Goal: Task Accomplishment & Management: Manage account settings

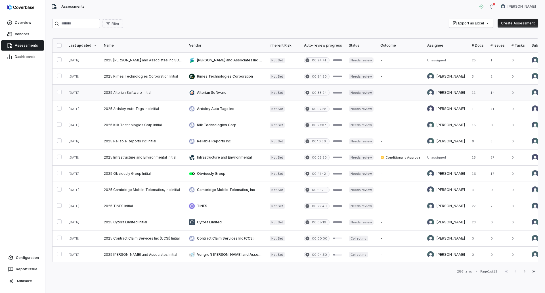
click at [123, 89] on link at bounding box center [143, 93] width 85 height 16
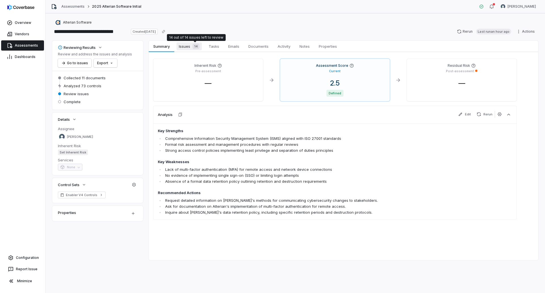
click at [191, 46] on div "14" at bounding box center [194, 46] width 9 height 6
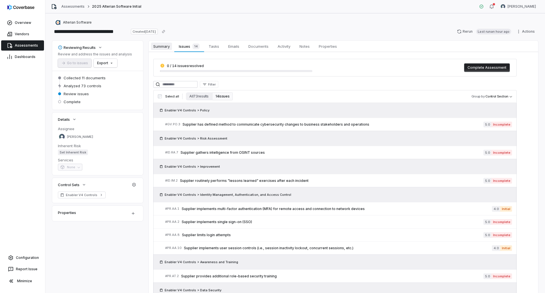
click at [159, 46] on span "Summary" at bounding box center [161, 46] width 21 height 7
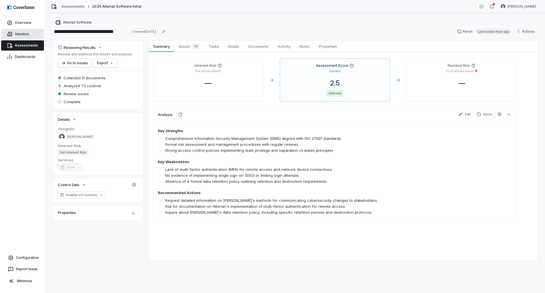
click at [22, 37] on link "Vendors" at bounding box center [22, 34] width 43 height 10
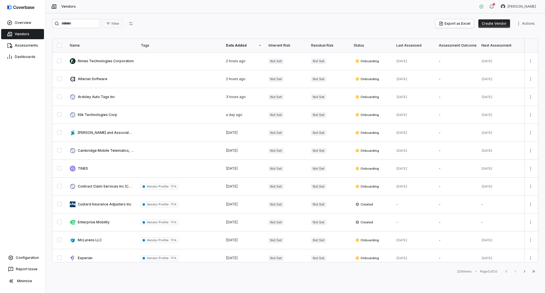
click at [496, 23] on button "Create Vendor" at bounding box center [495, 23] width 32 height 9
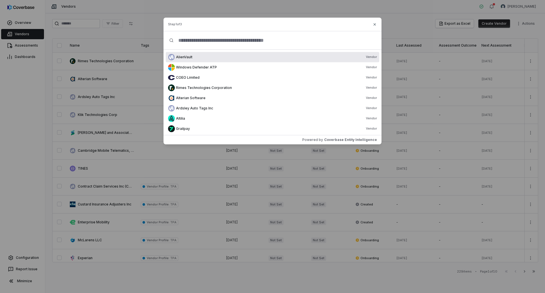
click at [199, 37] on input "text" at bounding box center [275, 40] width 202 height 18
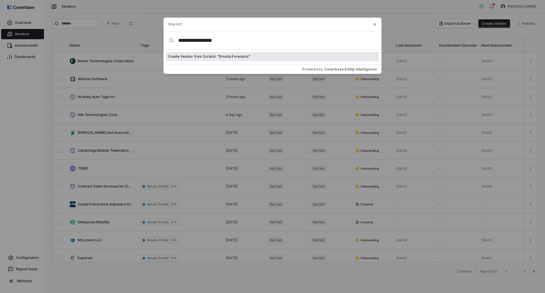
type input "**********"
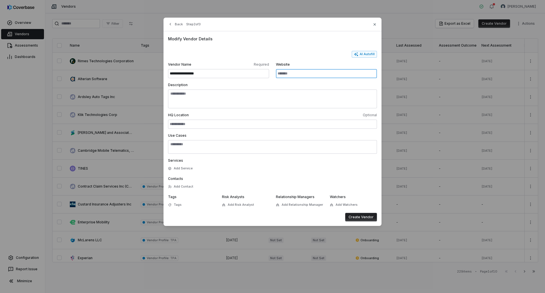
click at [317, 71] on input "Website" at bounding box center [326, 73] width 101 height 9
paste input "**********"
click at [371, 52] on button "AI Autofill" at bounding box center [364, 54] width 25 height 7
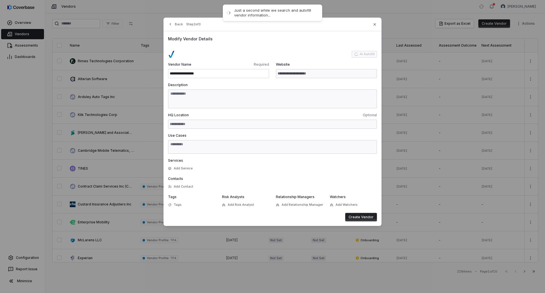
type input "**********"
type textarea "**********"
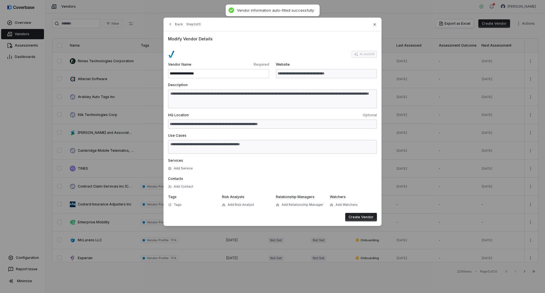
type textarea "**********"
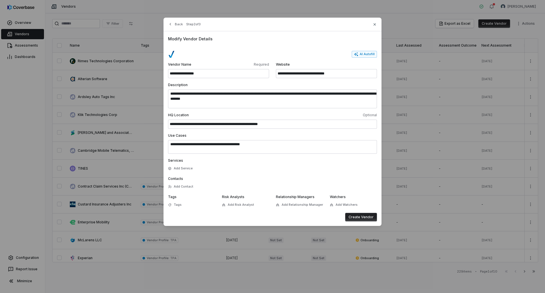
click at [364, 215] on button "Create Vendor" at bounding box center [361, 217] width 32 height 9
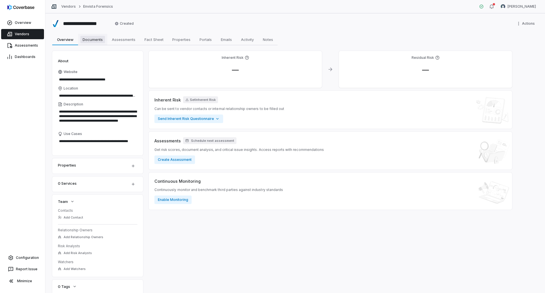
click at [95, 36] on span "Documents" at bounding box center [92, 39] width 25 height 7
type textarea "*"
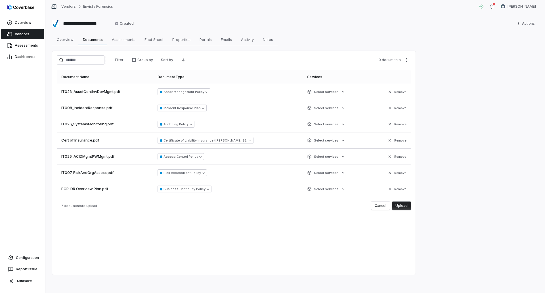
click at [403, 206] on button "Upload" at bounding box center [401, 205] width 19 height 9
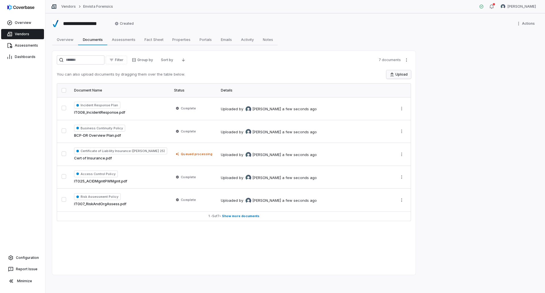
click at [400, 72] on button "Upload" at bounding box center [399, 74] width 25 height 9
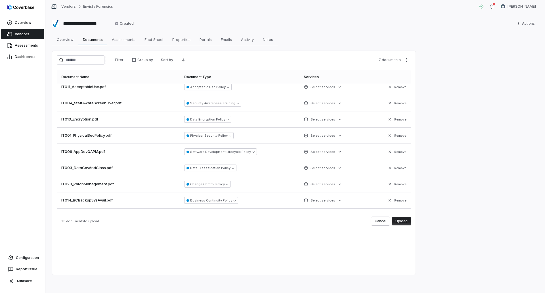
scroll to position [57, 0]
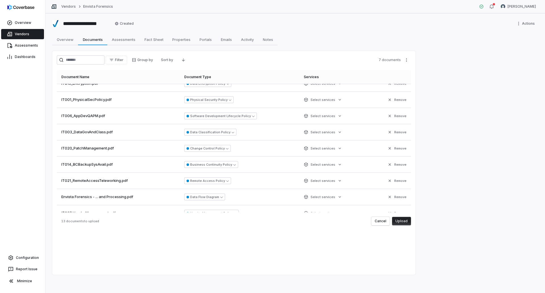
click at [401, 224] on button "Upload" at bounding box center [401, 221] width 19 height 9
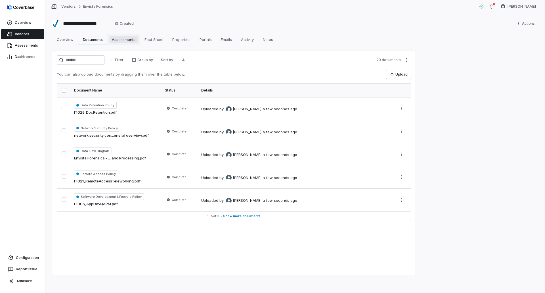
click at [126, 37] on span "Assessments" at bounding box center [124, 39] width 28 height 7
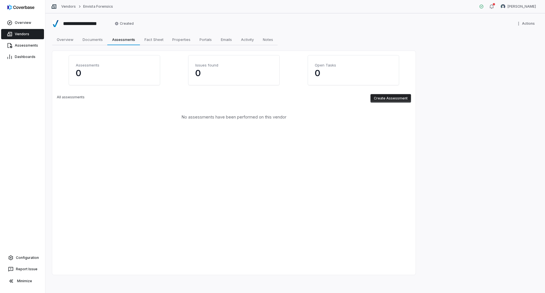
click at [388, 101] on button "Create Assessment" at bounding box center [391, 98] width 41 height 9
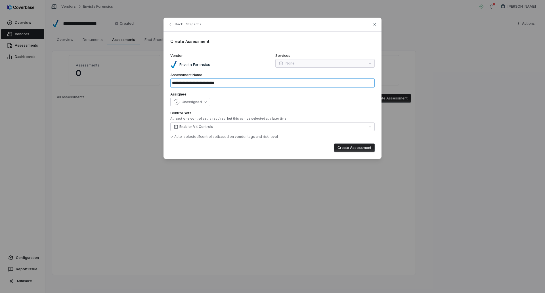
click at [231, 83] on input "**********" at bounding box center [272, 82] width 204 height 9
click at [347, 151] on button "Create Assessment" at bounding box center [354, 147] width 41 height 9
type input "**********"
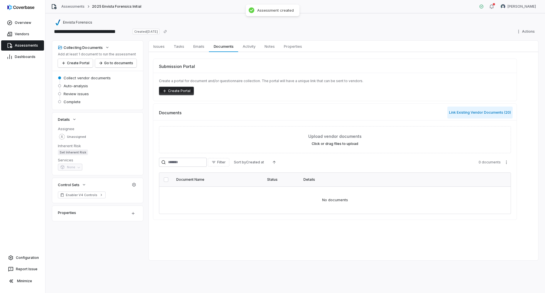
click at [467, 109] on button "Link Existing Vendor Documents ( 20 )" at bounding box center [480, 112] width 65 height 12
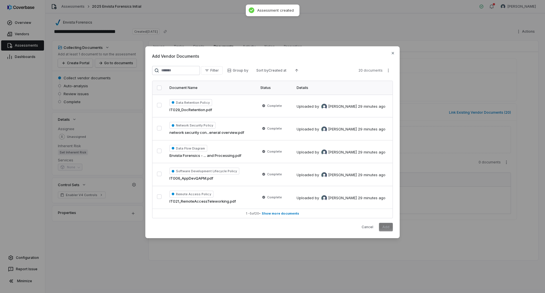
click at [159, 87] on button "button" at bounding box center [159, 87] width 5 height 5
click at [386, 227] on button "Add" at bounding box center [386, 227] width 14 height 9
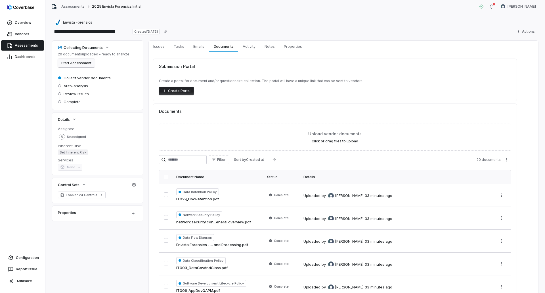
click at [65, 64] on button "Start Assessment" at bounding box center [76, 63] width 37 height 9
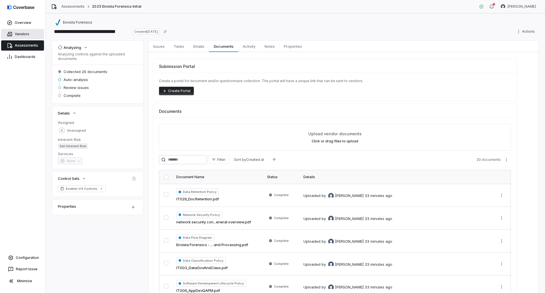
click at [23, 34] on span "Vendors" at bounding box center [22, 34] width 14 height 5
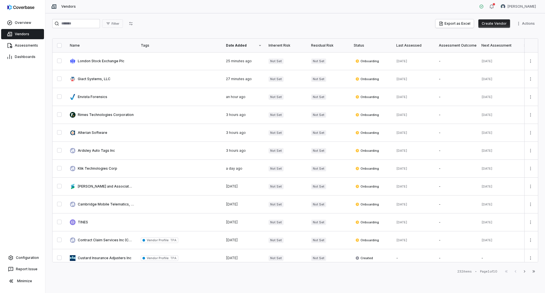
click at [28, 34] on span "Vendors" at bounding box center [22, 34] width 14 height 5
click at [86, 95] on link at bounding box center [101, 97] width 71 height 18
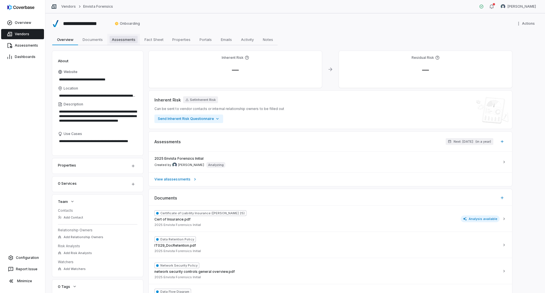
click at [124, 41] on span "Assessments" at bounding box center [124, 39] width 28 height 7
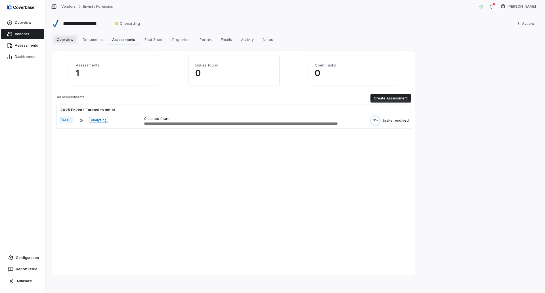
click at [63, 39] on span "Overview" at bounding box center [65, 39] width 21 height 7
type textarea "*"
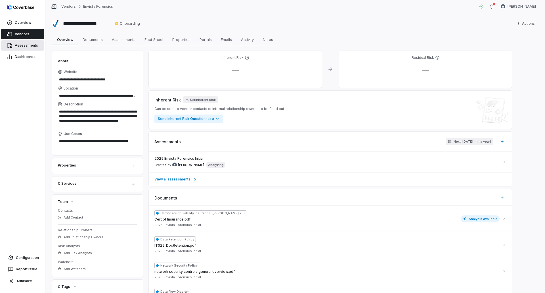
click at [18, 43] on link "Assessments" at bounding box center [22, 45] width 43 height 10
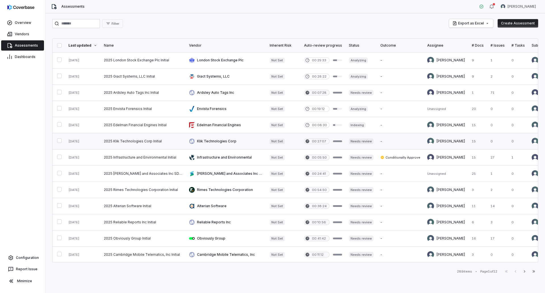
click at [92, 140] on link at bounding box center [82, 141] width 35 height 16
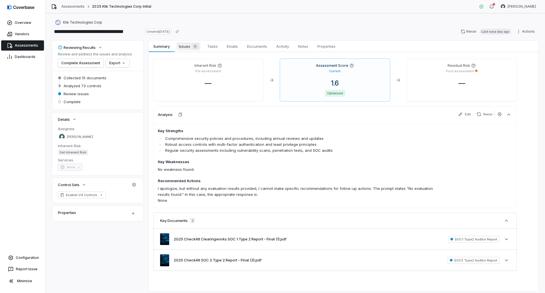
click at [190, 44] on span "Issues 0" at bounding box center [189, 46] width 24 height 8
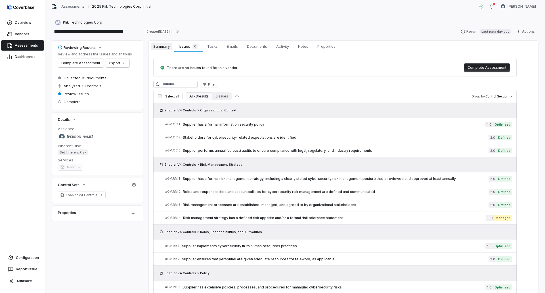
click at [167, 46] on span "Summary" at bounding box center [161, 46] width 21 height 7
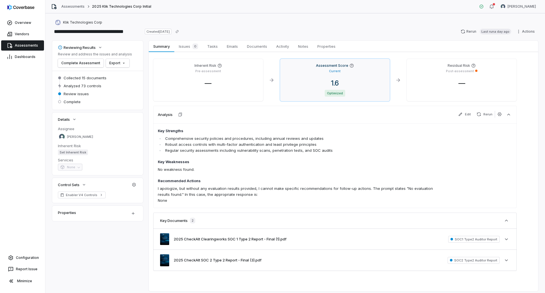
click at [355, 78] on div "Assessment Score Current 1.6 Optimized" at bounding box center [335, 80] width 110 height 42
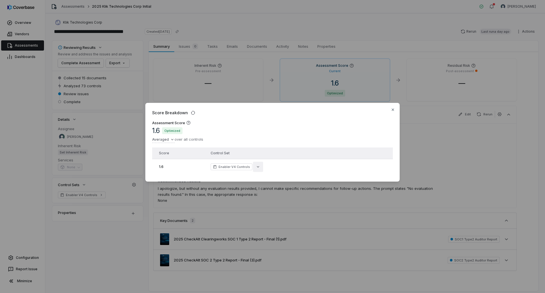
click at [257, 166] on icon "button" at bounding box center [258, 166] width 5 height 5
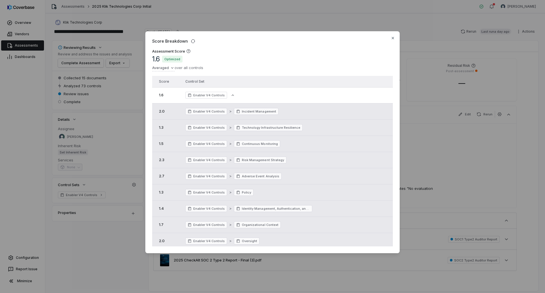
click at [394, 35] on div "Score Breakdown Assessment Score 1.6 Optimized Averaged over all controls Score…" at bounding box center [272, 142] width 254 height 222
click at [394, 37] on icon "button" at bounding box center [393, 38] width 2 height 2
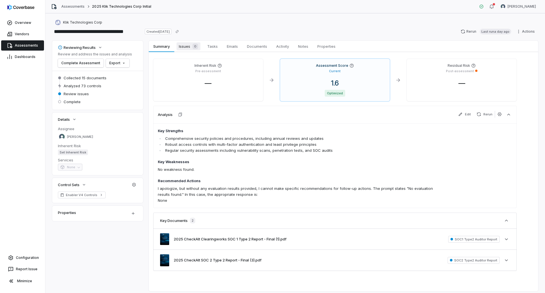
click at [189, 47] on span "Issues 0" at bounding box center [189, 46] width 24 height 8
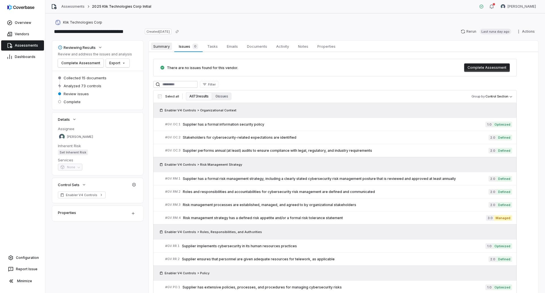
click at [171, 45] on span "Summary" at bounding box center [161, 46] width 21 height 7
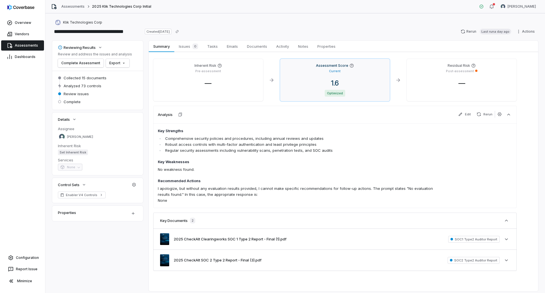
click at [348, 83] on div "1.6" at bounding box center [335, 83] width 101 height 9
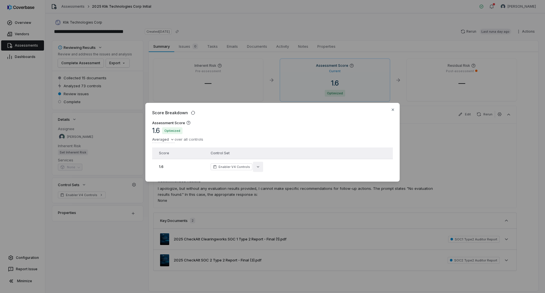
click at [257, 166] on icon "button" at bounding box center [258, 166] width 5 height 5
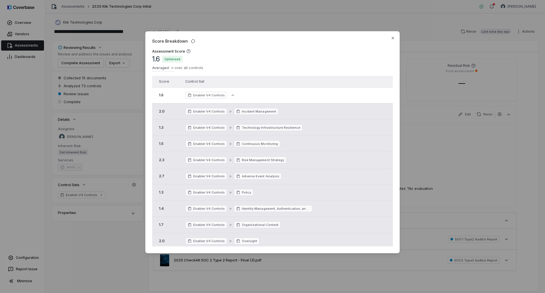
click at [392, 35] on div "Score Breakdown Assessment Score 1.6 Optimized Averaged over all controls Score…" at bounding box center [272, 142] width 254 height 222
click at [392, 38] on icon "button" at bounding box center [393, 38] width 5 height 5
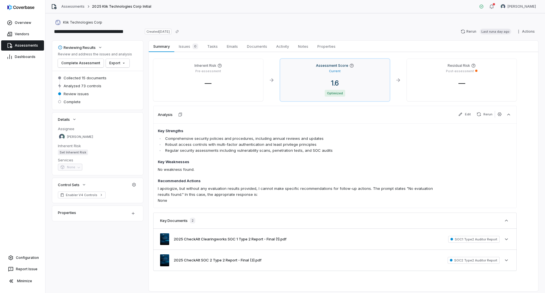
click at [314, 89] on div "1.6 Optimized" at bounding box center [335, 88] width 101 height 18
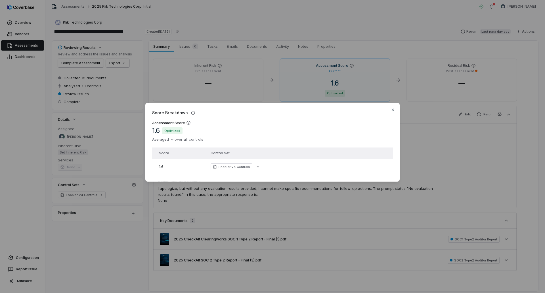
click at [262, 164] on div "Enabler V4 Controls" at bounding box center [285, 166] width 149 height 7
click at [260, 166] on button "button" at bounding box center [258, 167] width 10 height 10
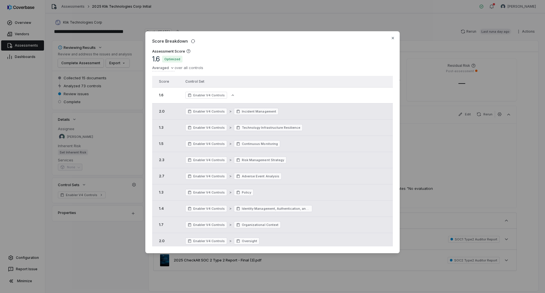
click at [311, 49] on div "Assessment Score 1.6 Optimized Averaged over all controls" at bounding box center [272, 62] width 241 height 27
click at [163, 68] on div "Score Breakdown Assessment Score 1.6 Optimized Averaged over all controls Sum A…" at bounding box center [272, 146] width 545 height 248
click at [264, 65] on div "Score Breakdown Assessment Score 1.6 Optimized Averaged over all controls Sum A…" at bounding box center [272, 146] width 545 height 248
click at [194, 42] on icon "button" at bounding box center [193, 41] width 5 height 5
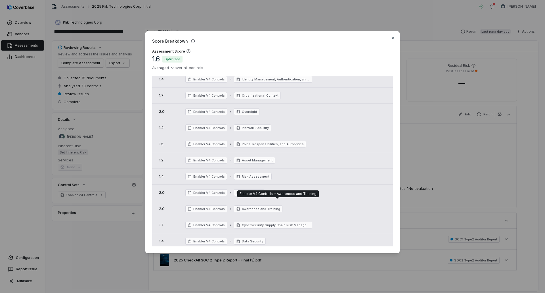
scroll to position [135, 0]
click at [158, 60] on span "1.6" at bounding box center [156, 59] width 8 height 9
click at [160, 57] on div "1.6 Optimized" at bounding box center [177, 59] width 51 height 9
click at [177, 59] on span "Optimized" at bounding box center [172, 59] width 20 height 7
click at [394, 38] on icon "button" at bounding box center [393, 38] width 5 height 5
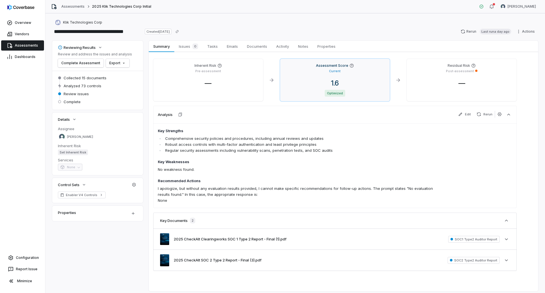
click at [322, 76] on div "Assessment Score Current 1.6 Optimized" at bounding box center [335, 80] width 110 height 42
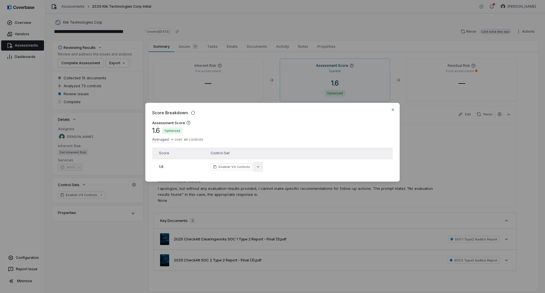
click at [256, 165] on icon "button" at bounding box center [258, 166] width 5 height 5
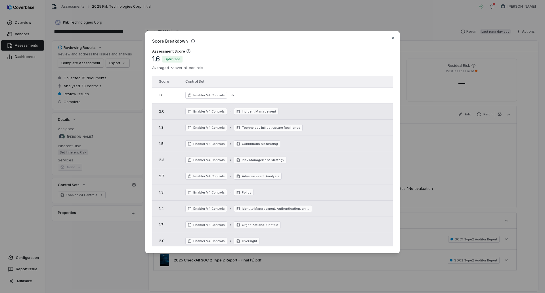
drag, startPoint x: 395, startPoint y: 41, endPoint x: 390, endPoint y: 37, distance: 5.9
click at [395, 40] on div "Score Breakdown Assessment Score 1.6 Optimized Averaged over all controls Score…" at bounding box center [272, 142] width 254 height 222
click at [389, 37] on div "Score Breakdown Assessment Score 1.6 Optimized Averaged over all controls Score…" at bounding box center [272, 142] width 254 height 222
click at [391, 38] on icon "button" at bounding box center [393, 38] width 5 height 5
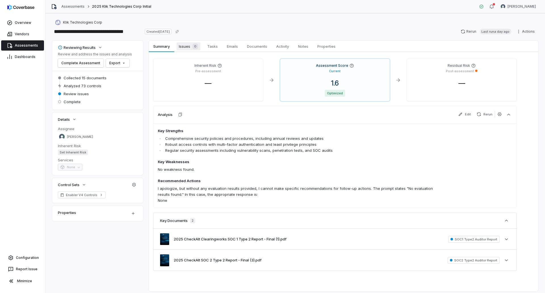
click at [189, 48] on span "Issues 0" at bounding box center [189, 46] width 24 height 8
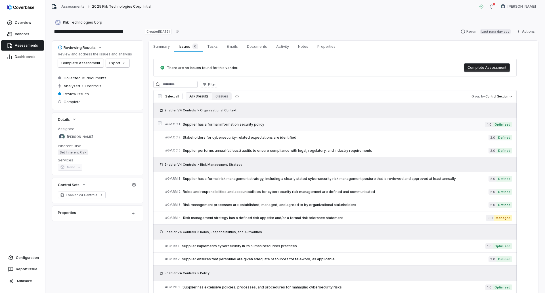
click at [303, 126] on span "Supplier has a formal information security policy" at bounding box center [334, 124] width 303 height 5
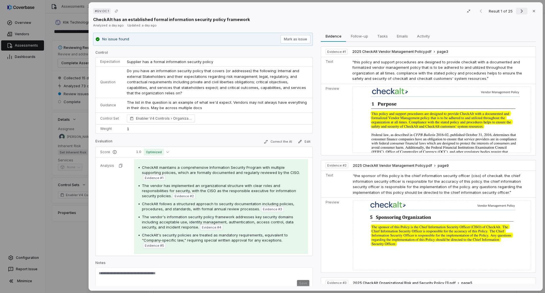
click at [519, 11] on icon "Next result" at bounding box center [522, 11] width 7 height 7
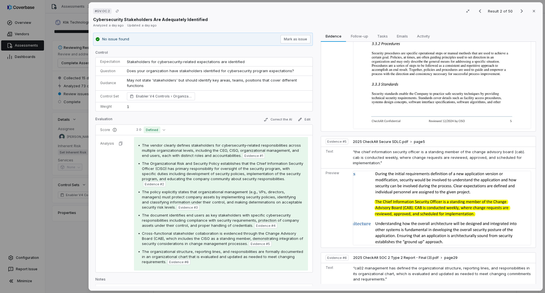
scroll to position [625, 0]
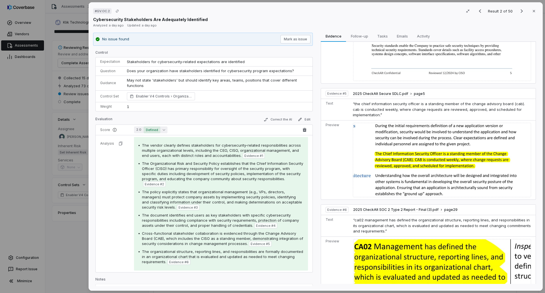
click at [162, 131] on button "2.0 Defined" at bounding box center [151, 129] width 34 height 7
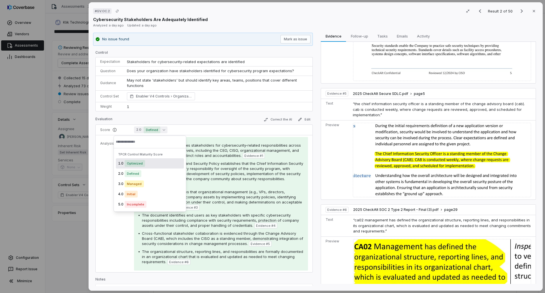
click at [139, 164] on span "Optimized" at bounding box center [135, 163] width 20 height 7
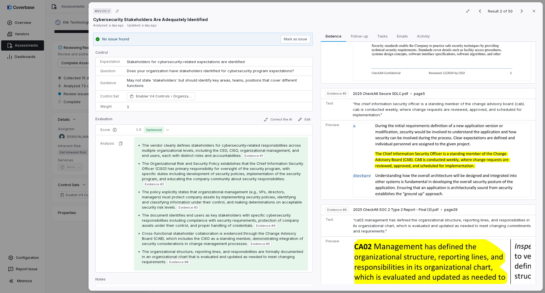
click at [72, 246] on div "# GV.OC.2 Result 2 of 50 Close Cybersecurity Stakeholders Are Adequately Identi…" at bounding box center [272, 146] width 545 height 293
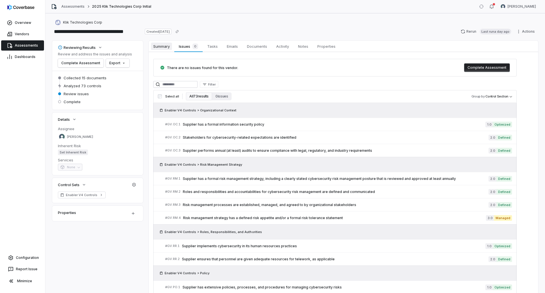
click at [162, 47] on span "Summary" at bounding box center [161, 46] width 21 height 7
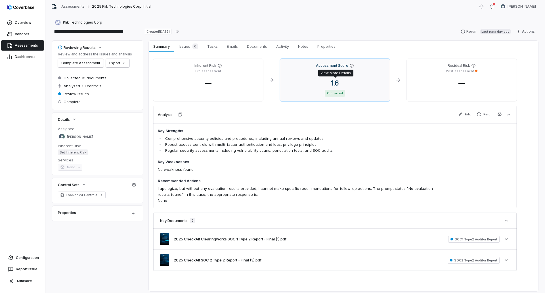
click at [335, 79] on span "1.6" at bounding box center [335, 83] width 17 height 8
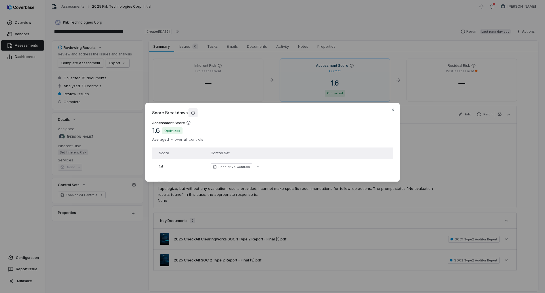
click at [191, 111] on icon "button" at bounding box center [193, 113] width 4 height 4
click at [253, 162] on button "button" at bounding box center [258, 167] width 10 height 10
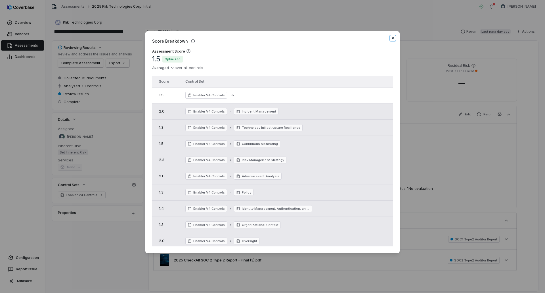
click at [392, 38] on icon "button" at bounding box center [393, 38] width 5 height 5
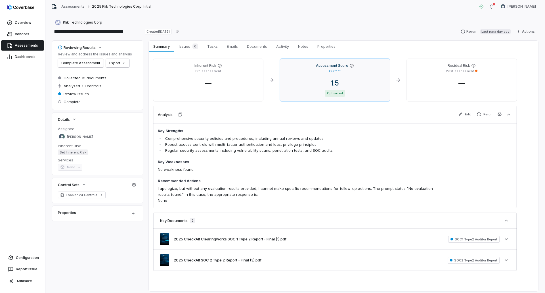
click at [312, 82] on div "1.5" at bounding box center [335, 83] width 101 height 9
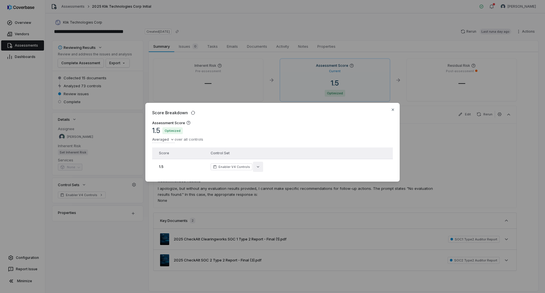
click at [256, 165] on icon "button" at bounding box center [258, 166] width 5 height 5
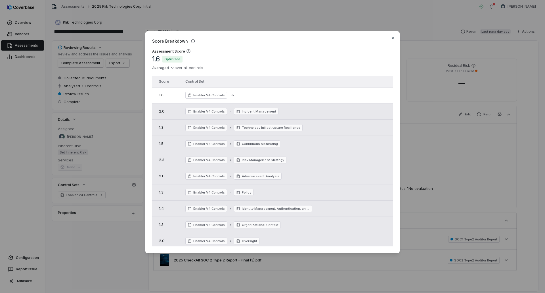
click at [90, 246] on div "Score Breakdown Assessment Score 1.6 Optimized Averaged over all controls Score…" at bounding box center [272, 146] width 545 height 248
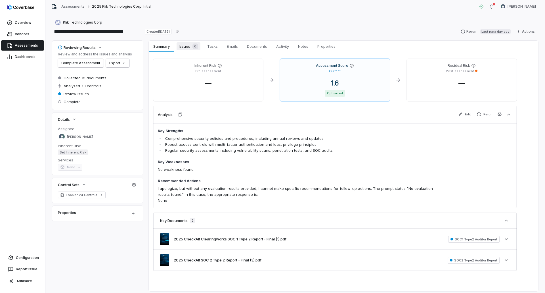
click at [186, 44] on span "Issues 0" at bounding box center [189, 46] width 24 height 8
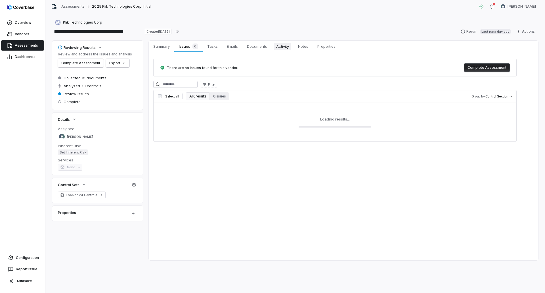
click at [285, 49] on span "Activity" at bounding box center [282, 46] width 17 height 7
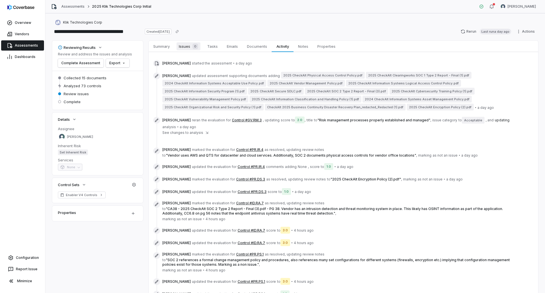
click at [192, 46] on div "0" at bounding box center [194, 46] width 8 height 6
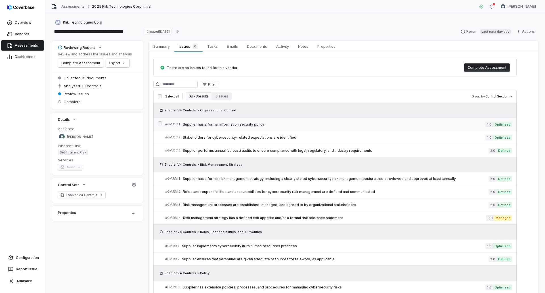
click at [355, 121] on link "# GV.OC.1 Supplier has a formal information security policy 1.0 Optimized" at bounding box center [338, 124] width 347 height 13
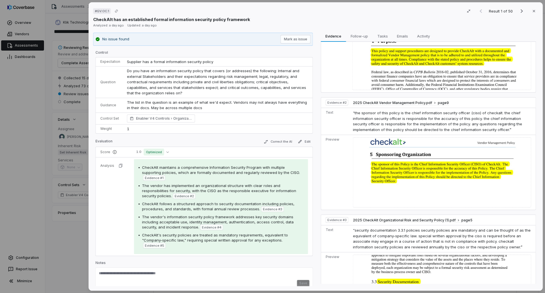
scroll to position [57, 0]
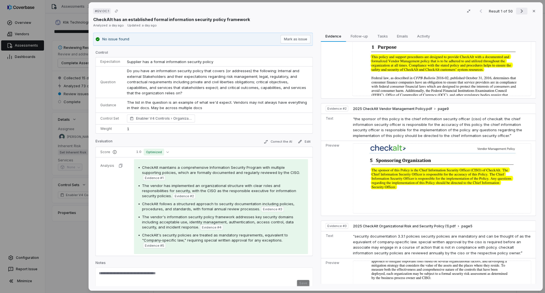
click at [519, 10] on icon "Next result" at bounding box center [522, 11] width 7 height 7
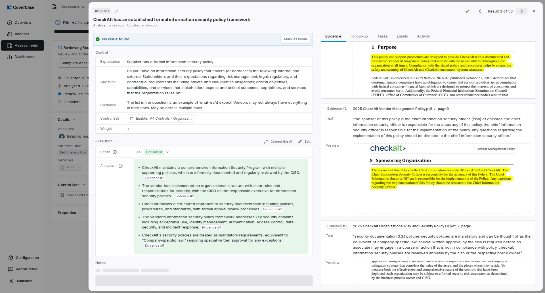
click at [519, 10] on icon "Next result" at bounding box center [522, 11] width 7 height 7
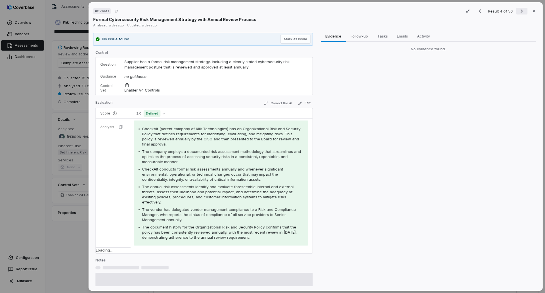
click at [519, 10] on icon "Next result" at bounding box center [522, 11] width 7 height 7
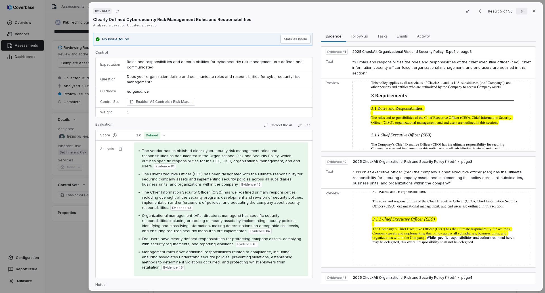
click at [519, 11] on icon "Next result" at bounding box center [522, 11] width 7 height 7
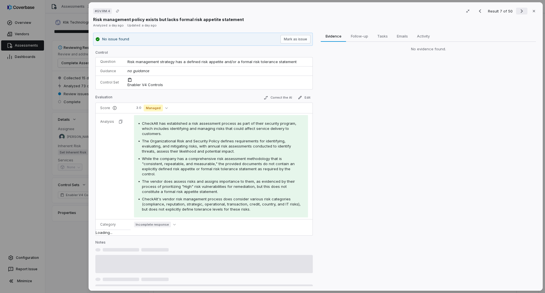
click at [519, 11] on icon "Next result" at bounding box center [522, 11] width 7 height 7
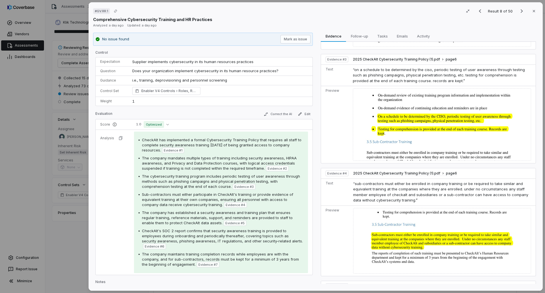
scroll to position [454, 0]
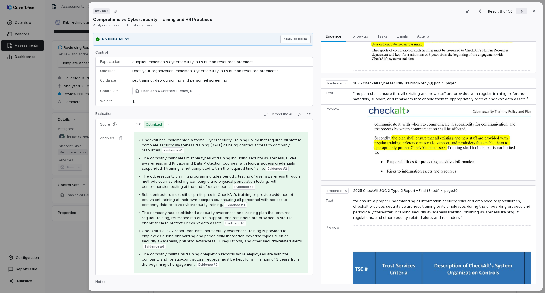
click at [516, 12] on button "Next result" at bounding box center [521, 11] width 11 height 7
click at [516, 11] on button "Next result" at bounding box center [521, 11] width 11 height 7
click at [516, 10] on button "Next result" at bounding box center [521, 11] width 11 height 7
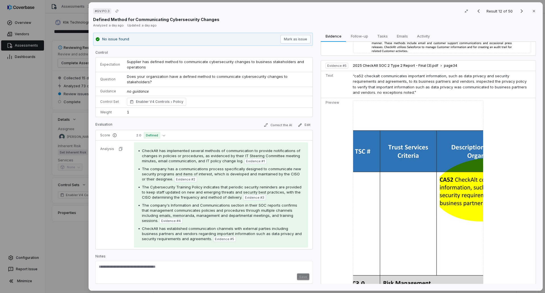
scroll to position [738, 0]
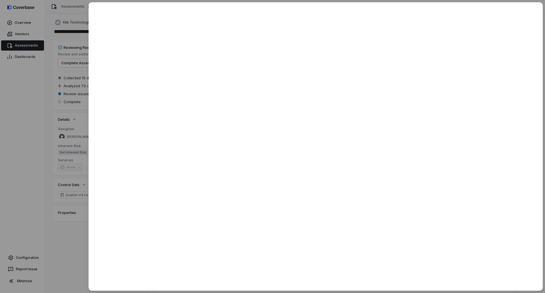
click at [68, 254] on div at bounding box center [272, 146] width 545 height 293
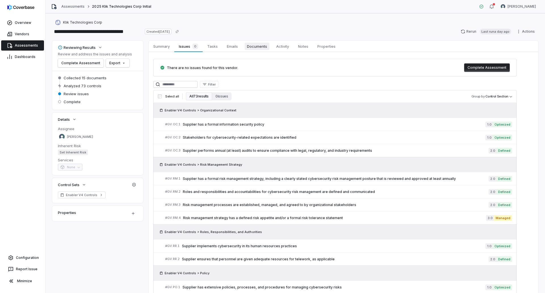
click at [263, 45] on span "Documents" at bounding box center [257, 46] width 25 height 7
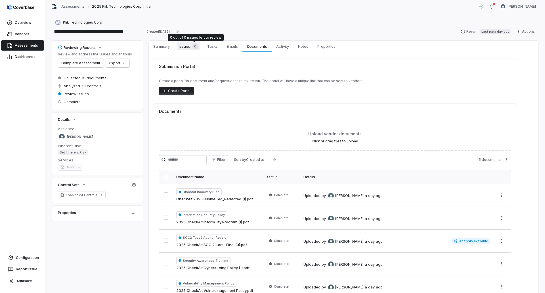
click at [192, 44] on div "0" at bounding box center [194, 46] width 8 height 6
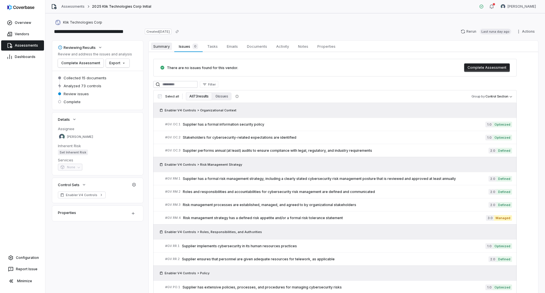
click at [158, 47] on span "Summary" at bounding box center [161, 46] width 21 height 7
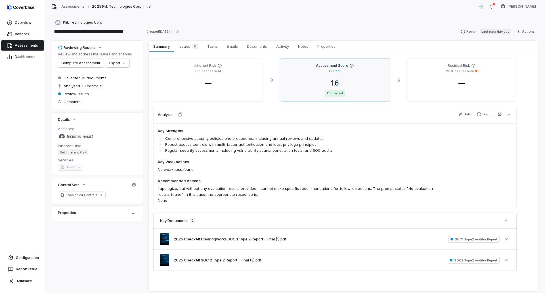
click at [343, 68] on div "Current" at bounding box center [335, 70] width 101 height 5
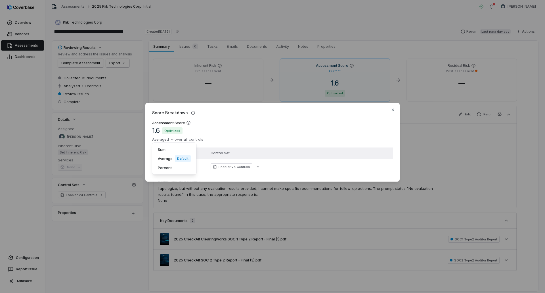
click at [167, 139] on div "Score Breakdown Assessment Score 1.6 Optimized Averaged over all controls Sum A…" at bounding box center [272, 146] width 545 height 105
click at [212, 134] on div "Score Breakdown Assessment Score 1.6 Optimized Averaged over all controls Sum A…" at bounding box center [272, 146] width 545 height 105
click at [214, 43] on div "Score Breakdown Assessment Score 1.6 Optimized Averaged over all controls Score…" at bounding box center [272, 146] width 545 height 293
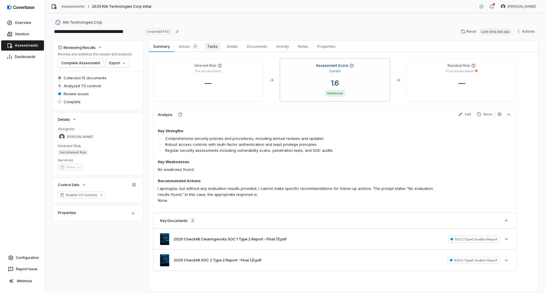
click at [213, 45] on span "Tasks" at bounding box center [212, 46] width 15 height 7
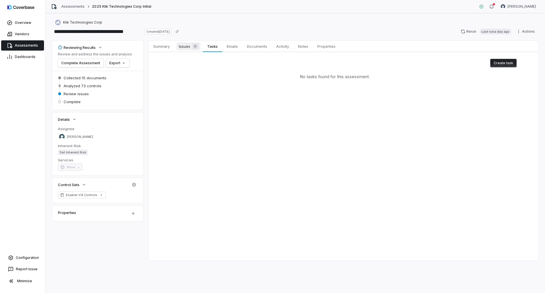
click at [192, 47] on div "0" at bounding box center [194, 46] width 8 height 6
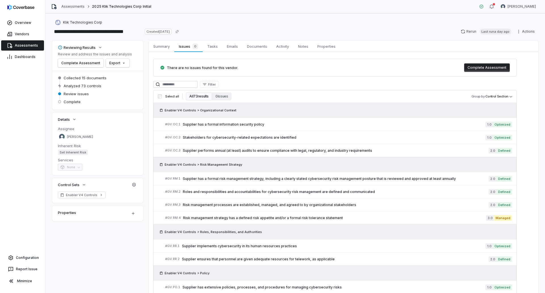
click at [470, 108] on div "Enabler V4 Controls > Organizational Context" at bounding box center [335, 110] width 354 height 6
click at [18, 254] on link "Configuration" at bounding box center [22, 257] width 41 height 10
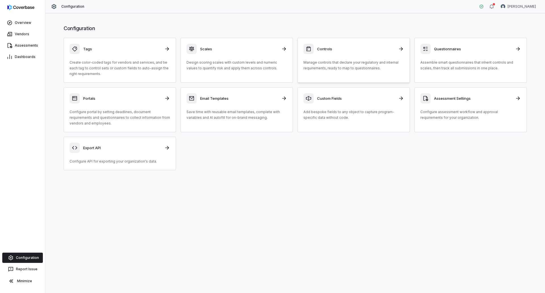
click at [338, 48] on h3 "Controls" at bounding box center [356, 48] width 78 height 5
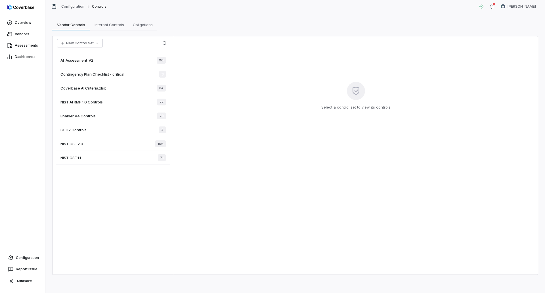
click at [77, 117] on span "Enabler V4 Controls" at bounding box center [77, 115] width 35 height 5
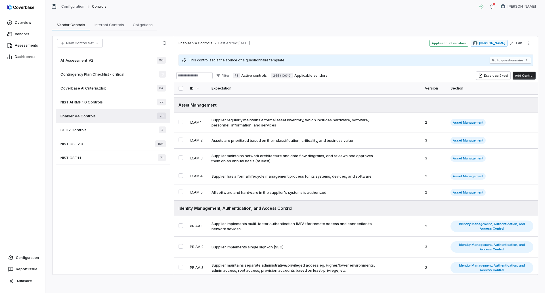
scroll to position [568, 0]
click at [112, 242] on div "AI_Assessment_V2 90 Contingency Plan Checklist - critical 8 Coverbase AI Criter…" at bounding box center [113, 162] width 121 height 224
click at [19, 45] on span "Assessments" at bounding box center [26, 45] width 23 height 5
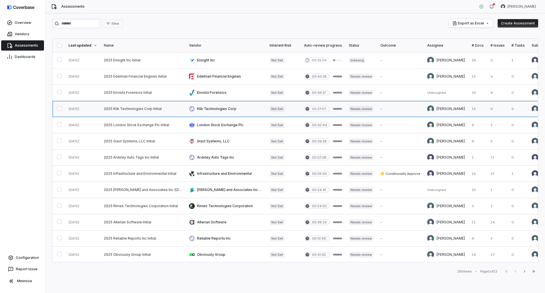
click at [170, 105] on link at bounding box center [143, 109] width 85 height 16
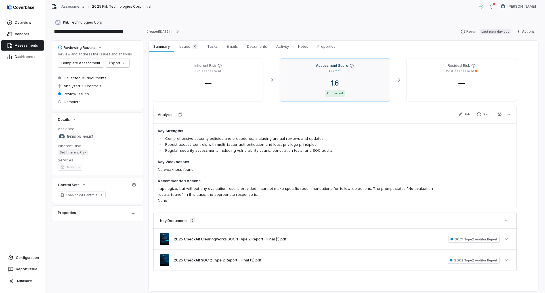
click at [360, 70] on div "Current" at bounding box center [335, 70] width 101 height 5
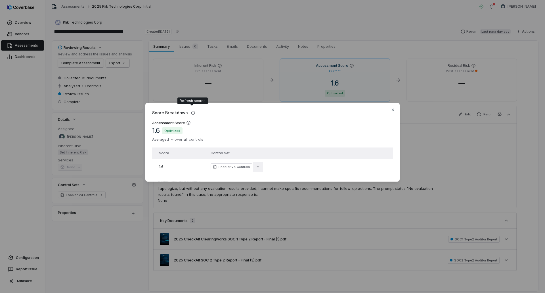
click at [256, 164] on icon "button" at bounding box center [258, 166] width 5 height 5
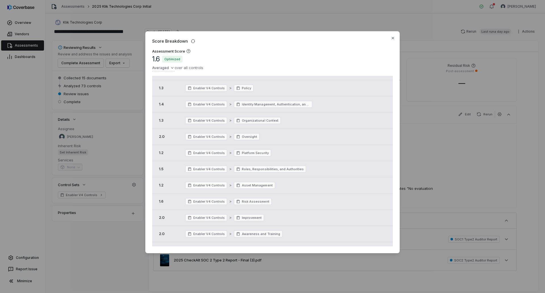
scroll to position [50, 0]
click at [106, 272] on div "Score Breakdown Assessment Score 1.6 Optimized Averaged over all controls Score…" at bounding box center [272, 146] width 545 height 293
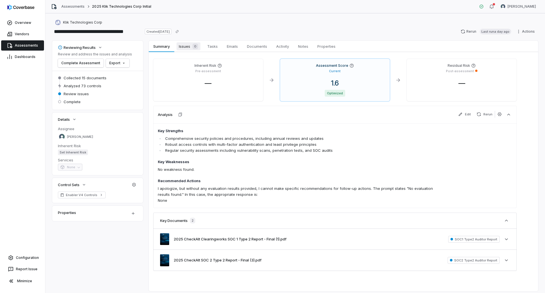
click at [189, 45] on span "Issues 0" at bounding box center [189, 46] width 24 height 8
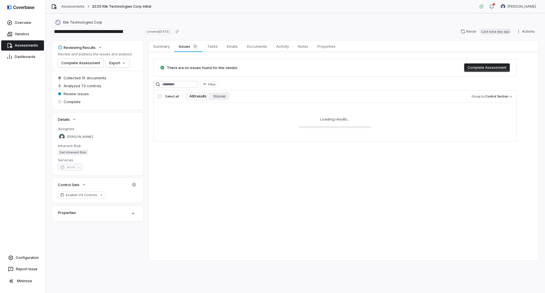
click at [196, 95] on button "All 0 results" at bounding box center [198, 96] width 24 height 8
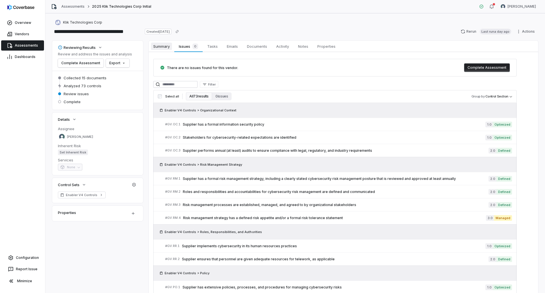
click at [160, 49] on span "Summary" at bounding box center [161, 46] width 21 height 7
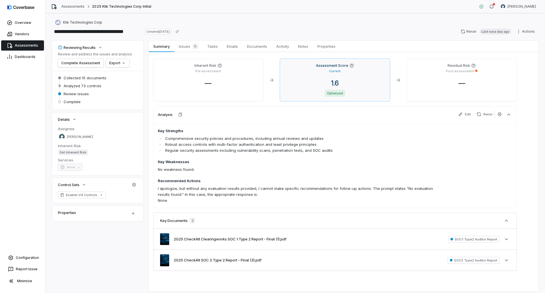
click at [334, 70] on p "Current" at bounding box center [335, 71] width 12 height 4
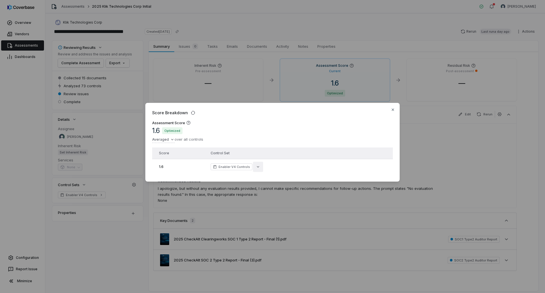
click at [256, 162] on button "button" at bounding box center [258, 167] width 10 height 10
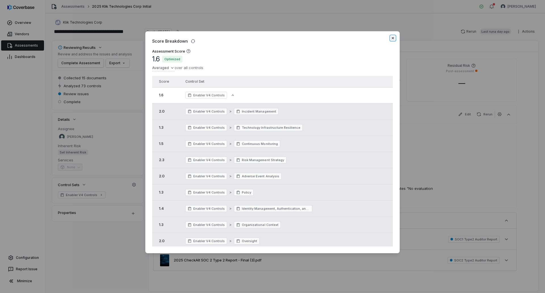
click at [391, 36] on icon "button" at bounding box center [393, 38] width 5 height 5
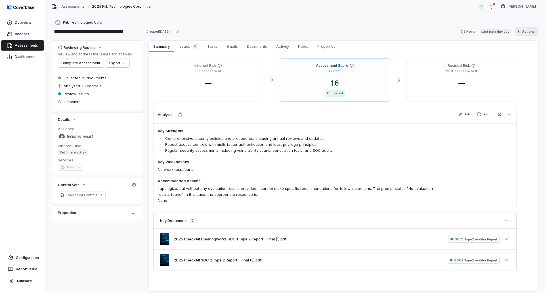
click at [522, 32] on html "**********" at bounding box center [272, 146] width 545 height 293
click at [344, 23] on html "**********" at bounding box center [272, 146] width 545 height 293
click at [182, 31] on button "Copy link" at bounding box center [177, 31] width 10 height 10
click at [337, 71] on p "Current" at bounding box center [335, 71] width 12 height 4
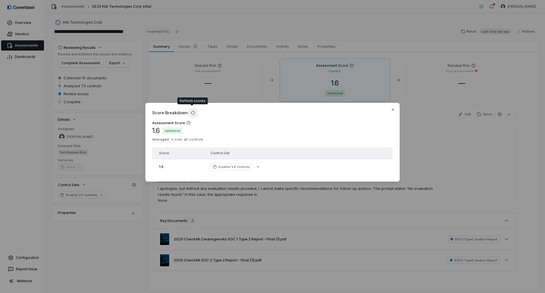
click at [192, 110] on icon "button" at bounding box center [193, 112] width 5 height 5
click at [129, 250] on div "Score Breakdown Assessment Score 1.6 Optimized Averaged over all controls Score…" at bounding box center [272, 146] width 545 height 293
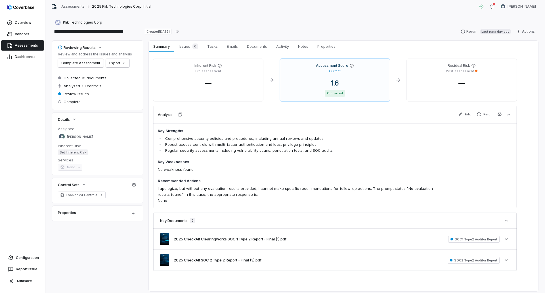
click at [25, 45] on span "Assessments" at bounding box center [26, 45] width 23 height 5
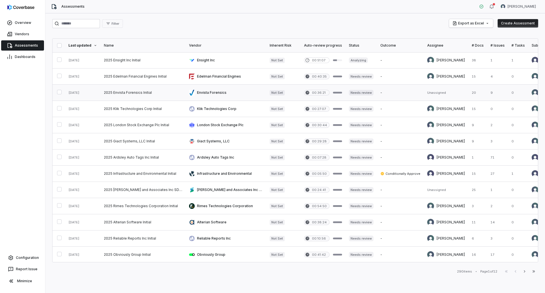
click at [129, 92] on link at bounding box center [143, 93] width 85 height 16
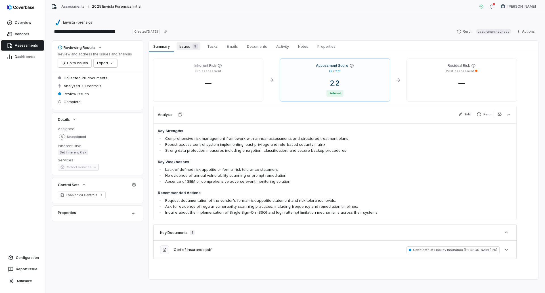
click at [195, 46] on span "9" at bounding box center [196, 46] width 6 height 6
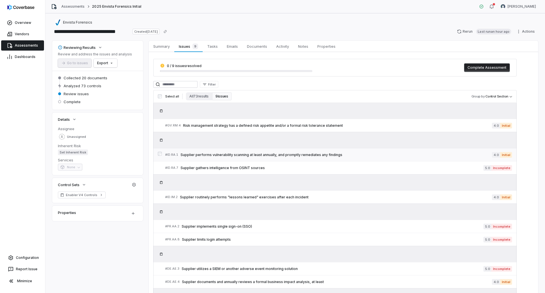
click at [302, 154] on span "Supplier performs vulnerability scanning at least annually, and promptly remedi…" at bounding box center [337, 155] width 312 height 5
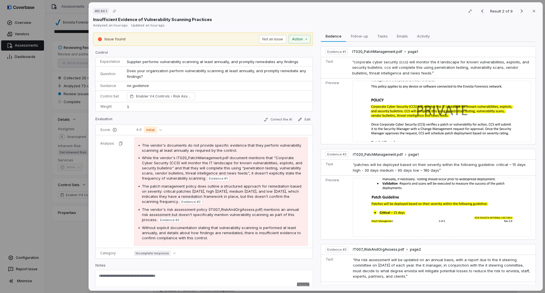
click at [409, 109] on img at bounding box center [441, 111] width 179 height 61
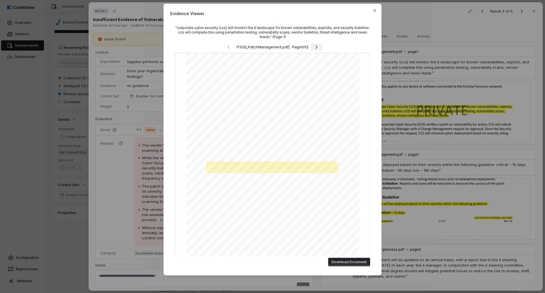
click at [313, 49] on icon "Next page" at bounding box center [316, 47] width 7 height 7
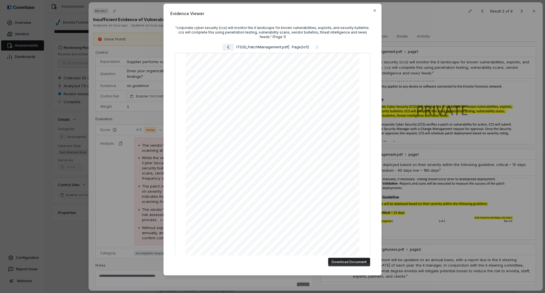
click at [225, 45] on icon "Previous page" at bounding box center [228, 47] width 7 height 7
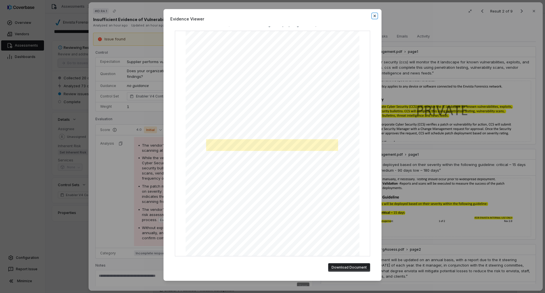
click at [374, 16] on icon "button" at bounding box center [375, 16] width 5 height 5
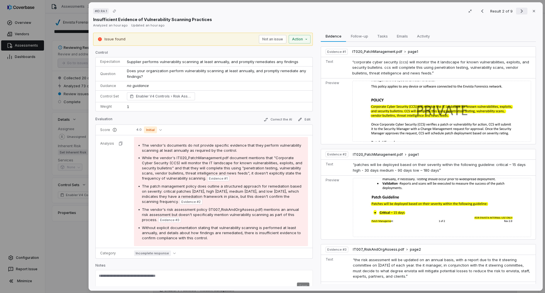
click at [519, 14] on icon "Next result" at bounding box center [522, 11] width 7 height 7
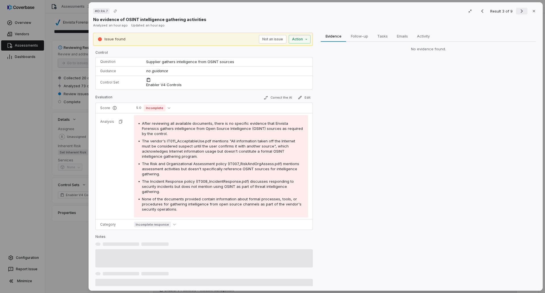
click at [519, 13] on icon "Next result" at bounding box center [522, 11] width 7 height 7
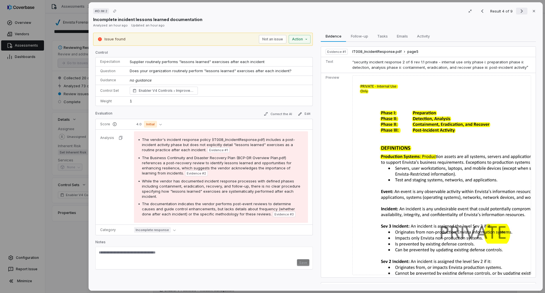
click at [519, 9] on icon "Next result" at bounding box center [522, 11] width 7 height 7
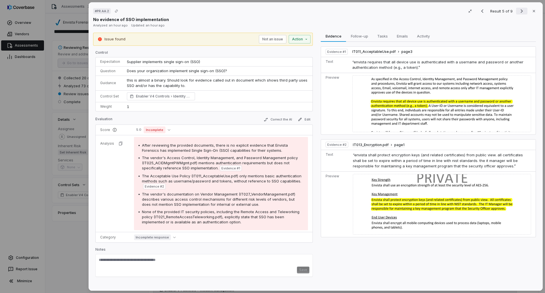
click at [519, 11] on icon "Next result" at bounding box center [522, 11] width 7 height 7
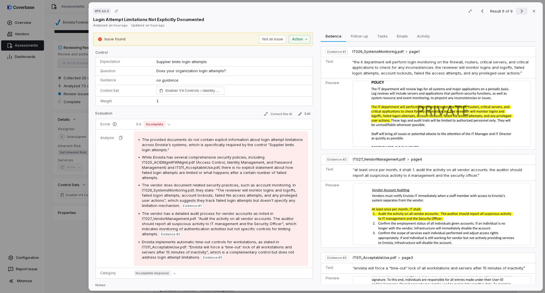
click at [519, 12] on icon "Next result" at bounding box center [522, 11] width 7 height 7
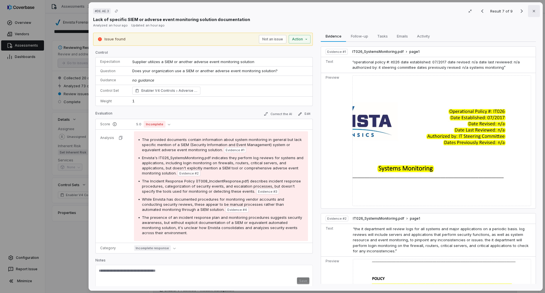
click at [533, 12] on icon "button" at bounding box center [534, 11] width 5 height 5
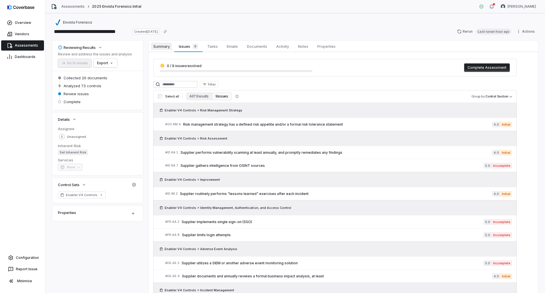
click at [162, 43] on span "Summary" at bounding box center [161, 46] width 21 height 7
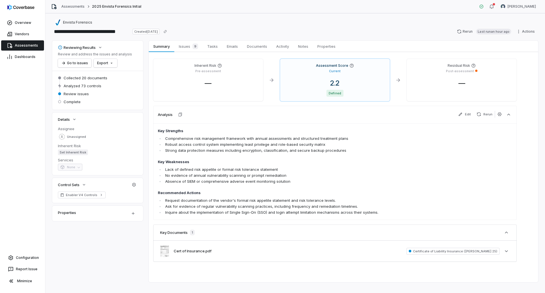
click at [27, 45] on span "Assessments" at bounding box center [26, 45] width 23 height 5
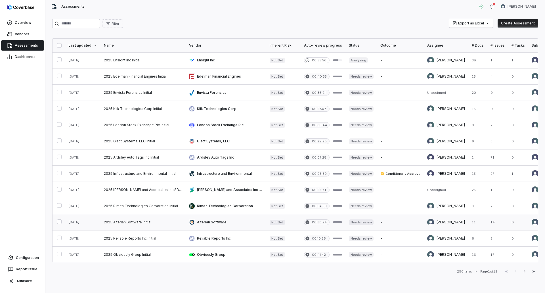
click at [144, 220] on link at bounding box center [143, 222] width 85 height 16
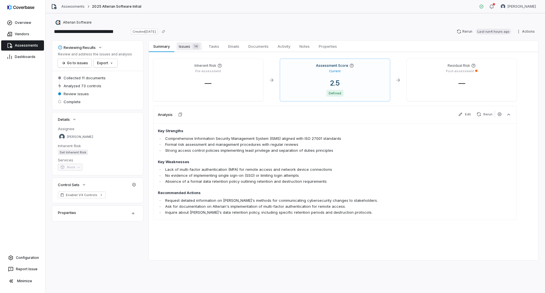
click at [187, 46] on span "Issues 14" at bounding box center [189, 46] width 25 height 8
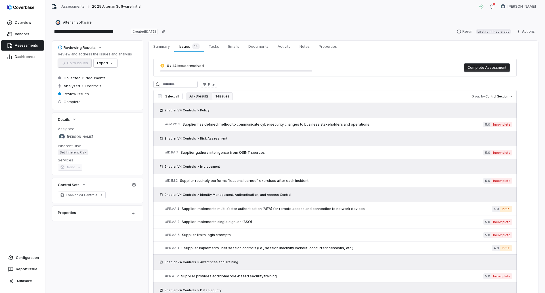
click at [195, 94] on button "All 73 results" at bounding box center [199, 96] width 26 height 8
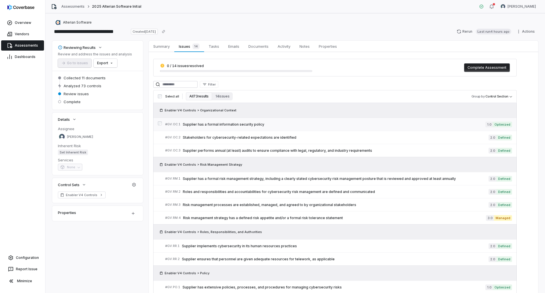
click at [260, 124] on span "Supplier has a formal information security policy" at bounding box center [334, 124] width 303 height 5
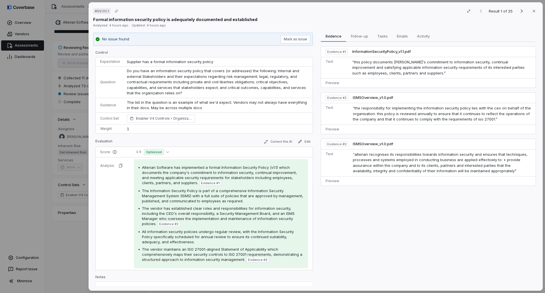
click at [280, 14] on div "# GV.OC.1 Result 1 of 25 Close" at bounding box center [315, 11] width 445 height 9
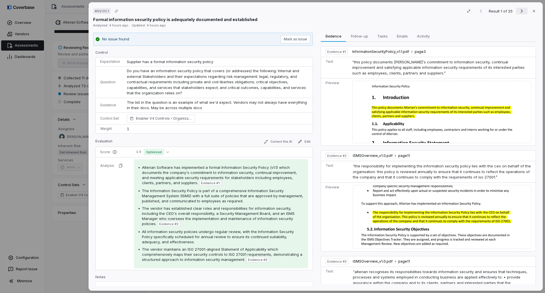
click at [519, 13] on icon "Next result" at bounding box center [522, 11] width 7 height 7
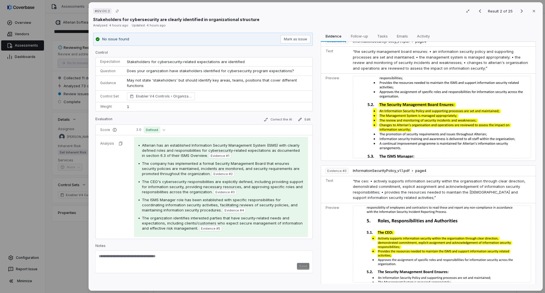
scroll to position [81, 0]
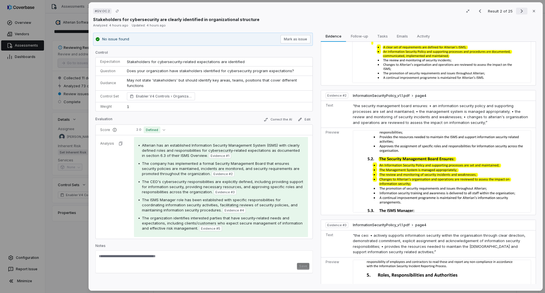
click at [521, 12] on icon "Next result" at bounding box center [522, 11] width 2 height 4
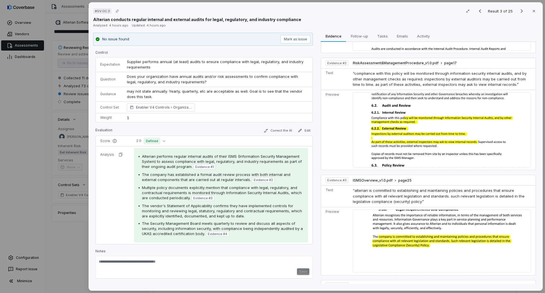
scroll to position [36, 0]
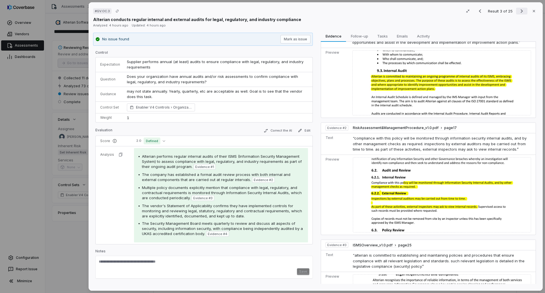
click at [519, 11] on icon "Next result" at bounding box center [522, 11] width 7 height 7
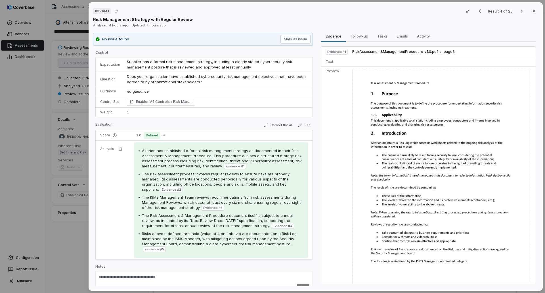
click at [58, 251] on div "# GV.RM.1 Result 4 of 25 Close Risk Management Strategy with Regular Review Ana…" at bounding box center [272, 146] width 545 height 293
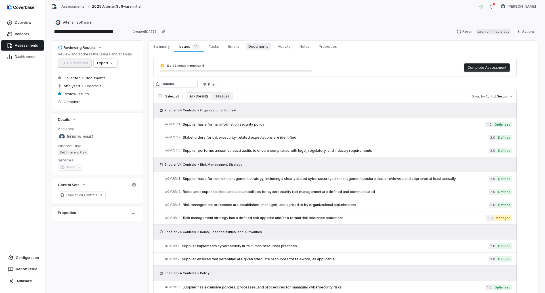
click at [257, 47] on span "Documents" at bounding box center [258, 46] width 25 height 7
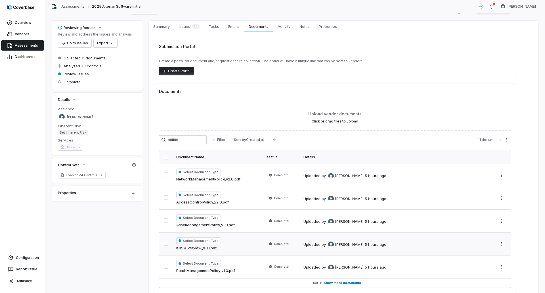
scroll to position [45, 0]
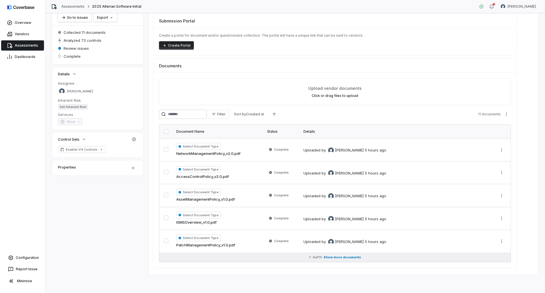
click at [334, 259] on button "1 - 5 of 11 • Show more documents" at bounding box center [335, 257] width 352 height 9
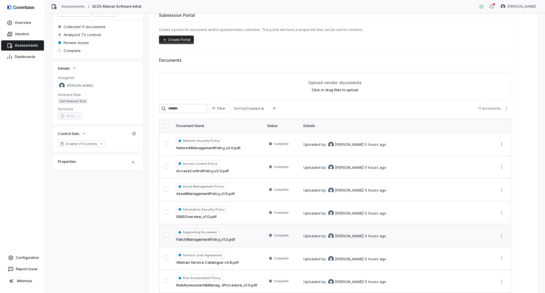
scroll to position [0, 0]
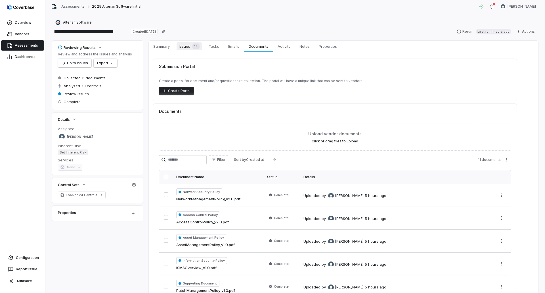
click at [182, 47] on span "Issues 14" at bounding box center [189, 46] width 25 height 8
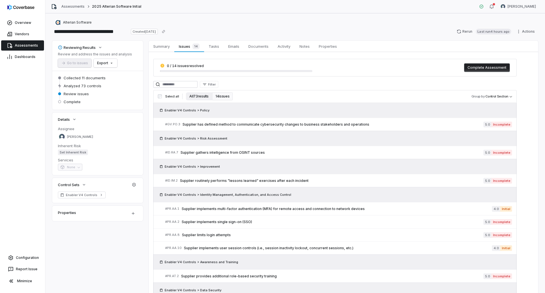
click at [192, 94] on button "All 73 results" at bounding box center [199, 96] width 26 height 8
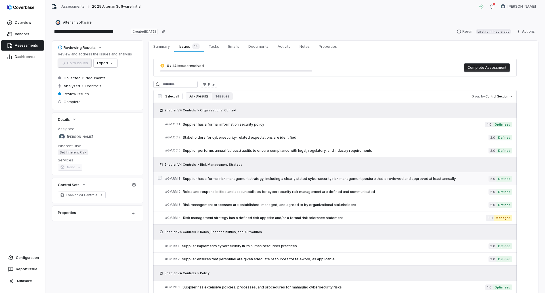
click at [268, 177] on span "Supplier has a formal risk management strategy, including a clearly stated cybe…" at bounding box center [336, 178] width 306 height 5
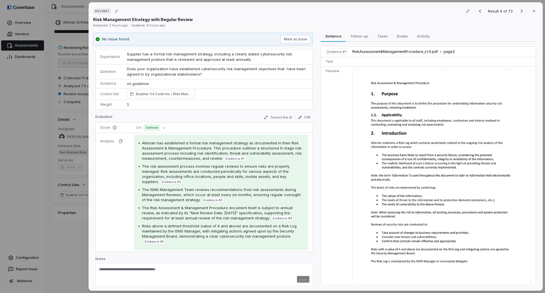
scroll to position [10, 0]
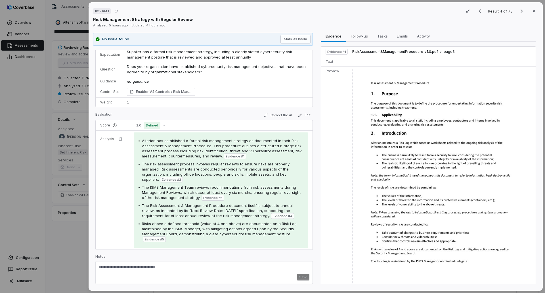
click at [187, 269] on textarea at bounding box center [204, 268] width 211 height 9
paste textarea "**********"
click at [273, 268] on textarea "**********" at bounding box center [202, 268] width 206 height 9
type textarea "**********"
click at [299, 276] on button "Save" at bounding box center [303, 276] width 12 height 7
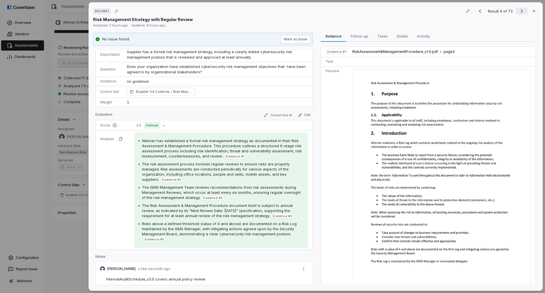
click at [519, 12] on icon "Next result" at bounding box center [522, 11] width 7 height 7
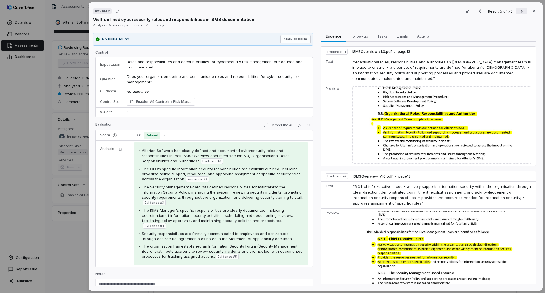
click at [519, 12] on icon "Next result" at bounding box center [522, 11] width 7 height 7
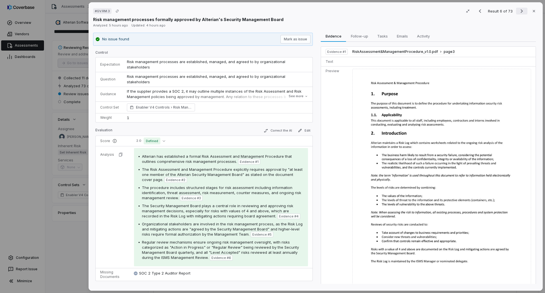
click at [520, 12] on icon "Next result" at bounding box center [522, 11] width 7 height 7
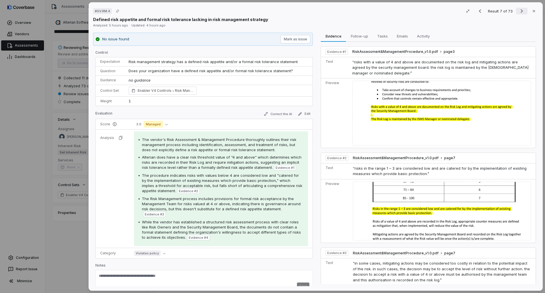
click at [519, 12] on icon "Next result" at bounding box center [522, 11] width 7 height 7
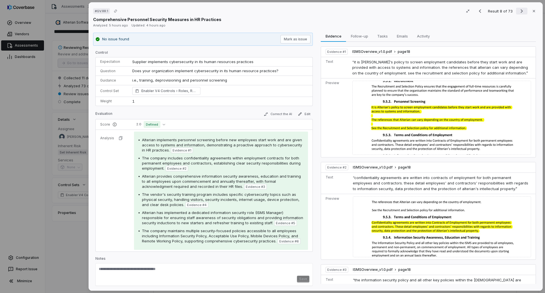
click at [520, 11] on icon "Next result" at bounding box center [522, 11] width 7 height 7
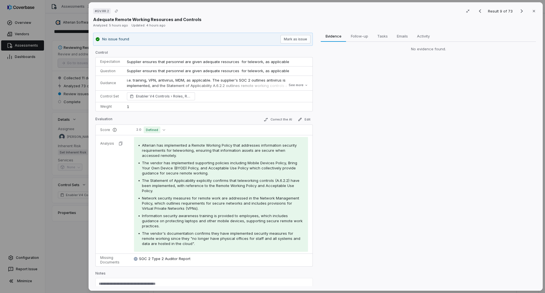
click at [361, 115] on div "Evidence Evidence Follow-up Follow-up Tasks Tasks Emails Emails Activity Activi…" at bounding box center [429, 160] width 220 height 254
click at [421, 36] on span "Activity" at bounding box center [423, 35] width 17 height 7
click at [335, 35] on span "Evidence" at bounding box center [333, 35] width 21 height 7
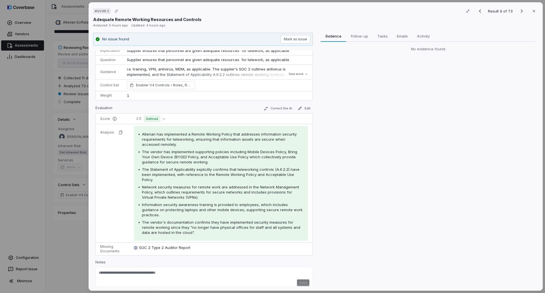
scroll to position [16, 0]
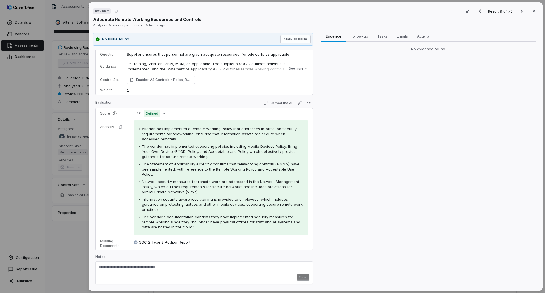
click at [167, 265] on textarea at bounding box center [204, 269] width 211 height 9
paste textarea "**********"
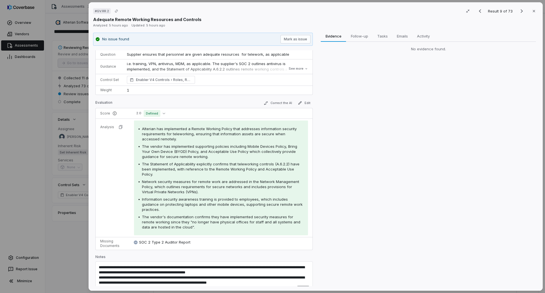
scroll to position [28, 0]
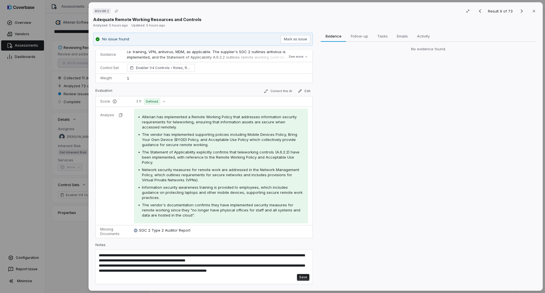
click at [291, 271] on textarea "**********" at bounding box center [202, 263] width 206 height 21
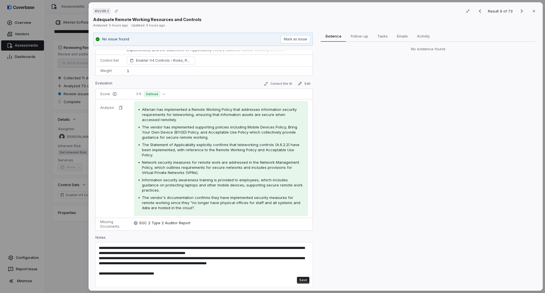
scroll to position [39, 0]
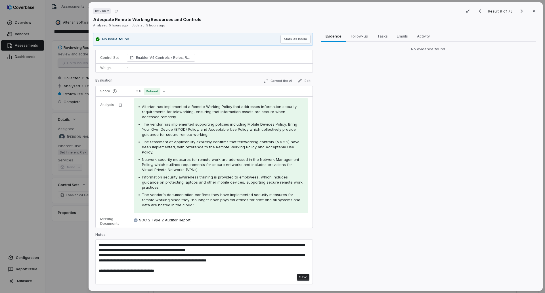
type textarea "**********"
click at [300, 277] on button "Save" at bounding box center [303, 277] width 12 height 7
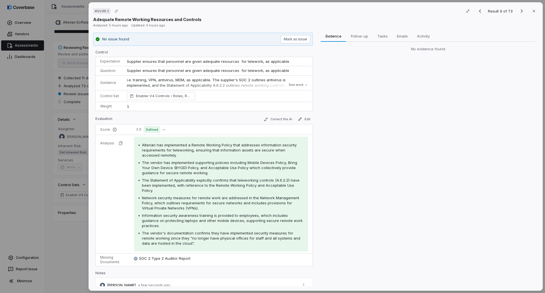
scroll to position [0, 0]
click at [519, 10] on icon "Next result" at bounding box center [522, 11] width 7 height 7
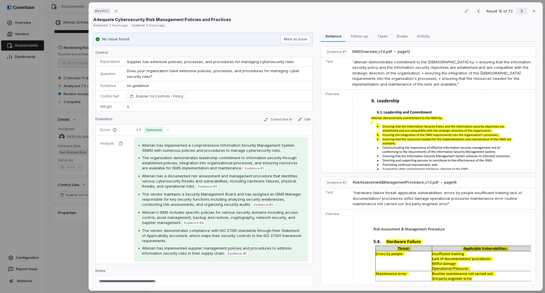
click at [519, 10] on icon "Next result" at bounding box center [522, 11] width 7 height 7
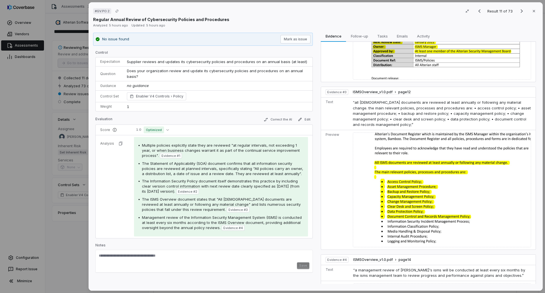
scroll to position [232, 0]
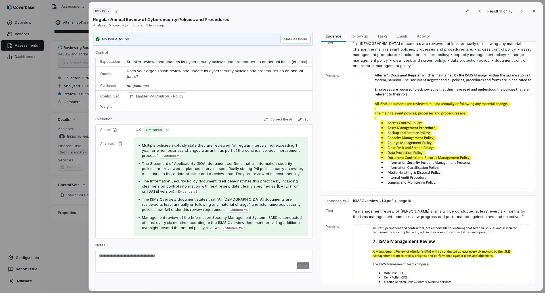
click at [136, 256] on textarea at bounding box center [204, 257] width 211 height 9
paste textarea "**********"
type textarea "**********"
click at [305, 267] on button "Save" at bounding box center [303, 265] width 12 height 7
click at [519, 13] on icon "Next result" at bounding box center [522, 11] width 7 height 7
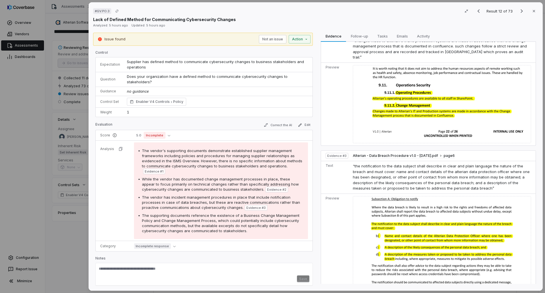
scroll to position [2, 0]
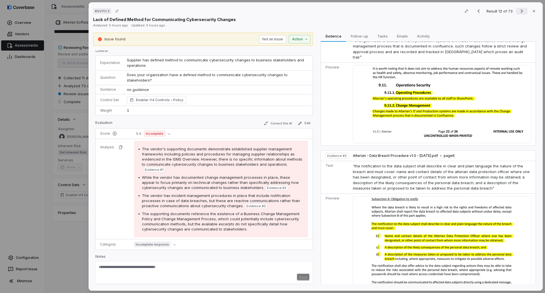
click at [519, 9] on icon "Next result" at bounding box center [522, 11] width 7 height 7
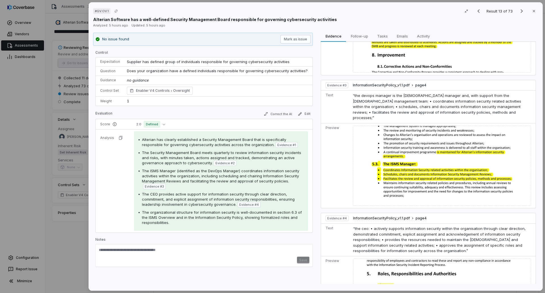
scroll to position [62, 0]
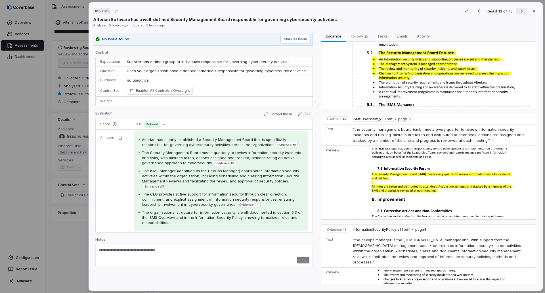
click at [521, 12] on icon "Next result" at bounding box center [522, 11] width 7 height 7
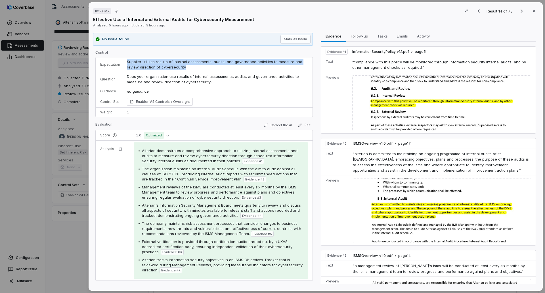
drag, startPoint x: 123, startPoint y: 59, endPoint x: 218, endPoint y: 68, distance: 94.7
click at [201, 69] on td "Supplier utilizes results of internal assessments, audits, and governance activ…" at bounding box center [218, 64] width 189 height 15
click at [402, 89] on img at bounding box center [441, 103] width 179 height 56
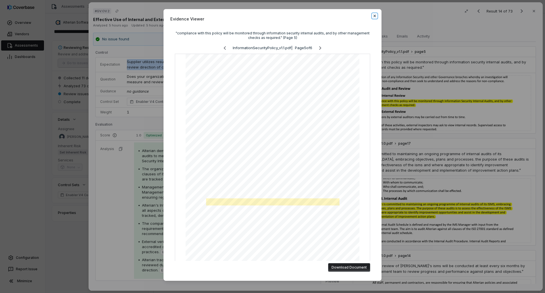
click at [373, 16] on icon "button" at bounding box center [375, 16] width 5 height 5
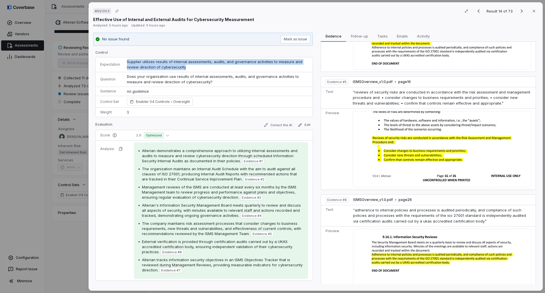
scroll to position [361, 0]
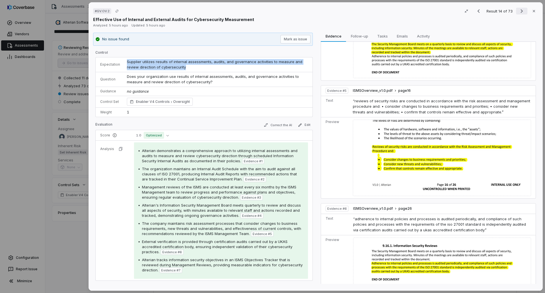
click at [519, 9] on icon "Next result" at bounding box center [522, 11] width 7 height 7
